Goal: Information Seeking & Learning: Learn about a topic

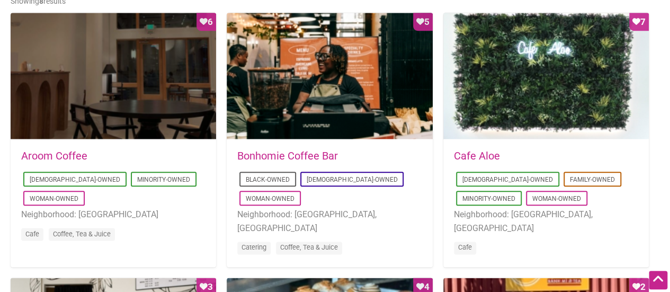
scroll to position [538, 0]
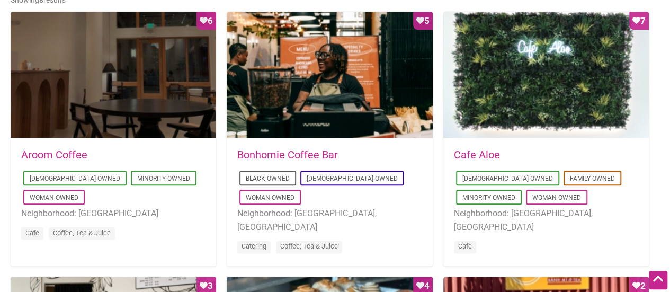
click at [57, 158] on link "Aroom Coffee" at bounding box center [54, 154] width 66 height 13
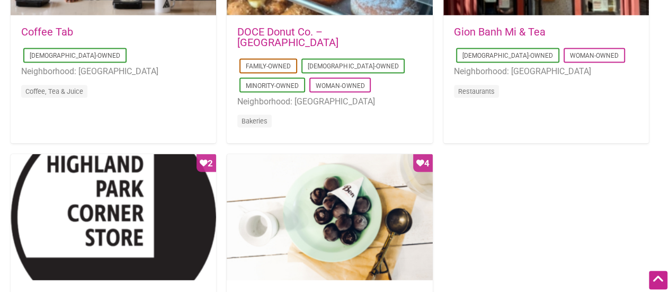
scroll to position [935, 0]
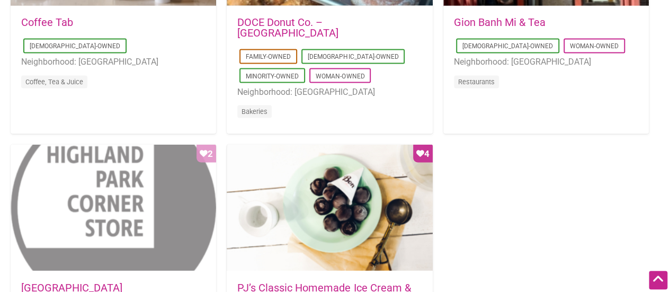
click at [94, 178] on div "Favorite Count 2" at bounding box center [113, 207] width 205 height 127
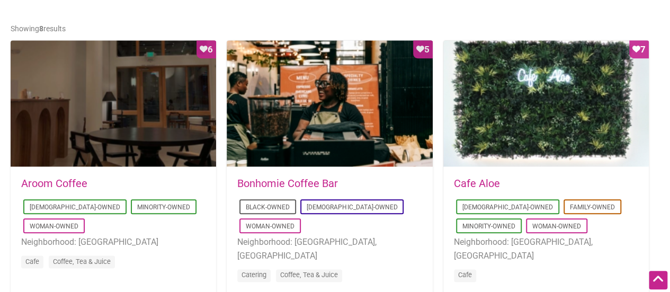
scroll to position [507, 0]
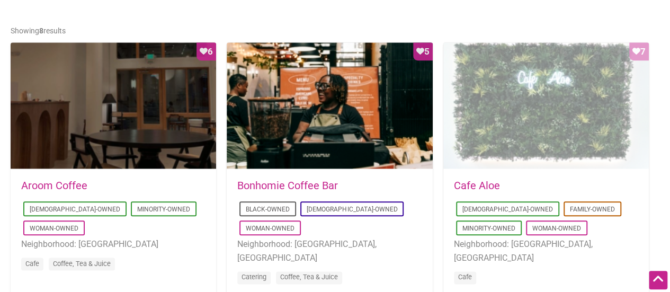
click at [497, 101] on div "Favorite Count 7" at bounding box center [545, 105] width 205 height 127
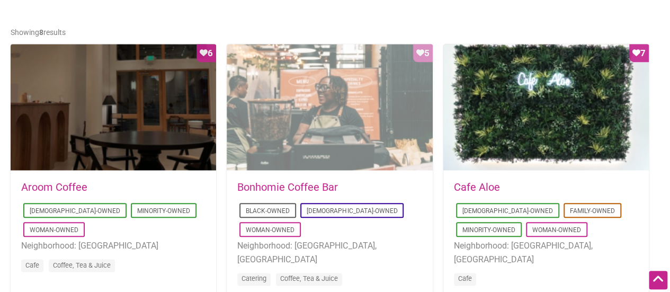
click at [259, 151] on div "Favorite Count 5" at bounding box center [329, 107] width 205 height 127
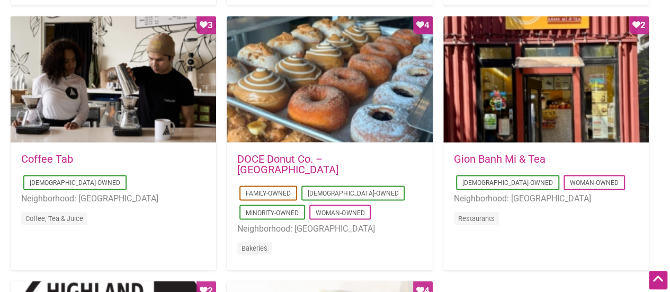
scroll to position [799, 0]
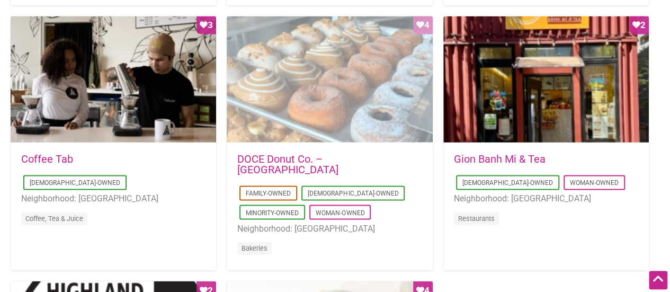
click at [262, 130] on div "Favorite Count 4" at bounding box center [329, 79] width 205 height 127
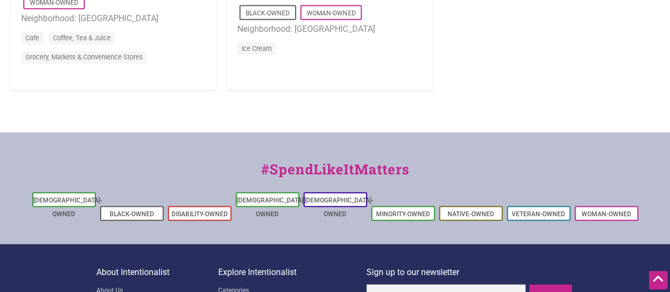
scroll to position [1246, 0]
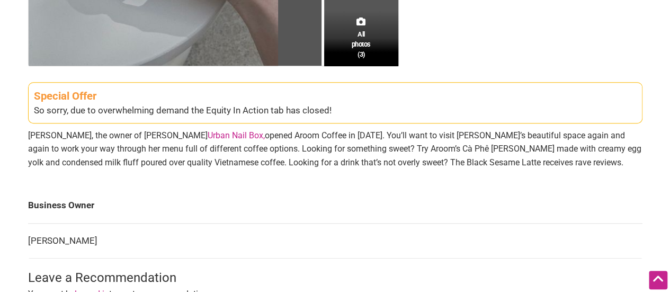
scroll to position [360, 0]
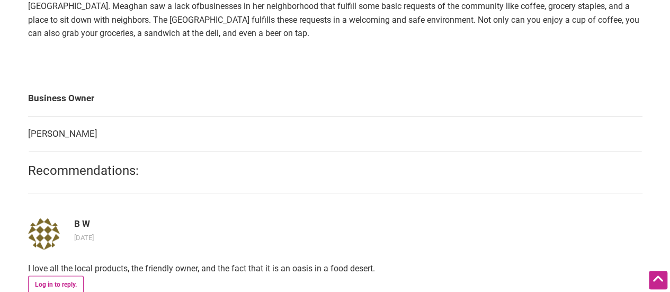
scroll to position [568, 0]
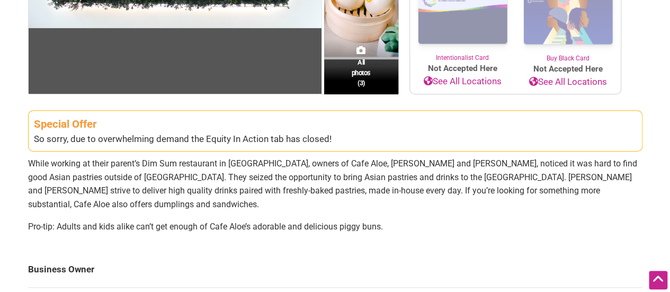
drag, startPoint x: 0, startPoint y: 0, endPoint x: 331, endPoint y: 218, distance: 396.1
click at [331, 220] on p "Pro-tip: Adults and kids alike can’t get enough of Cafe Aloe’s adorable and del…" at bounding box center [335, 227] width 614 height 14
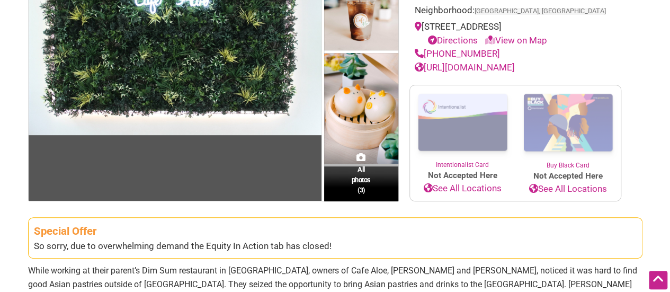
scroll to position [171, 0]
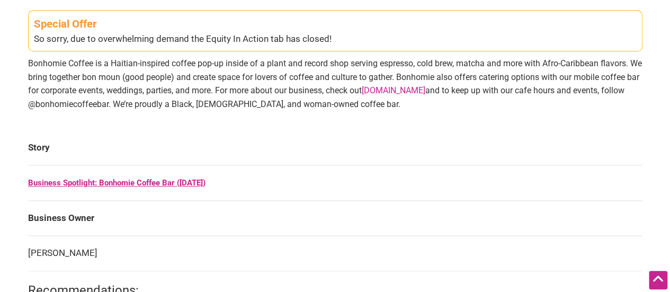
scroll to position [557, 0]
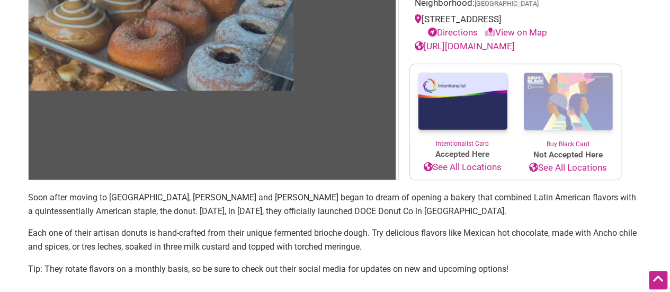
scroll to position [272, 0]
